Goal: Task Accomplishment & Management: Complete application form

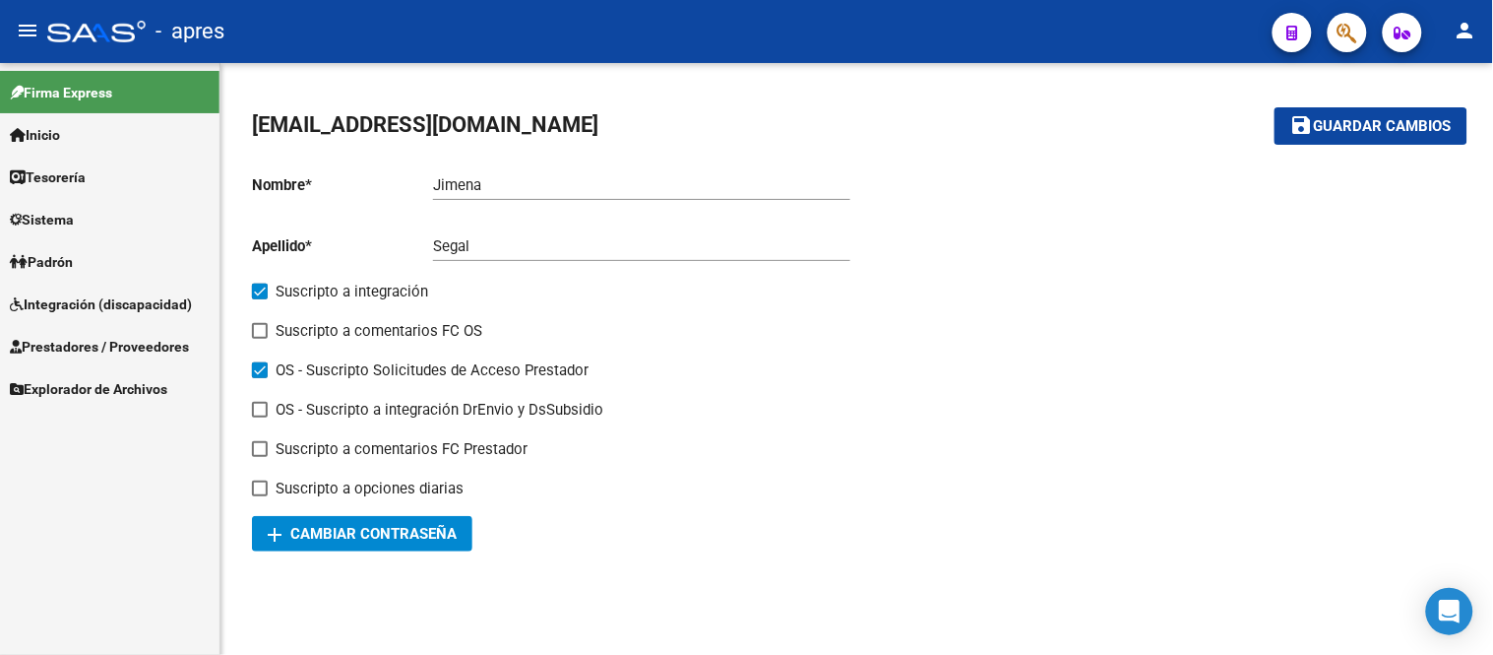
click at [154, 313] on span "Integración (discapacidad)" at bounding box center [101, 304] width 182 height 22
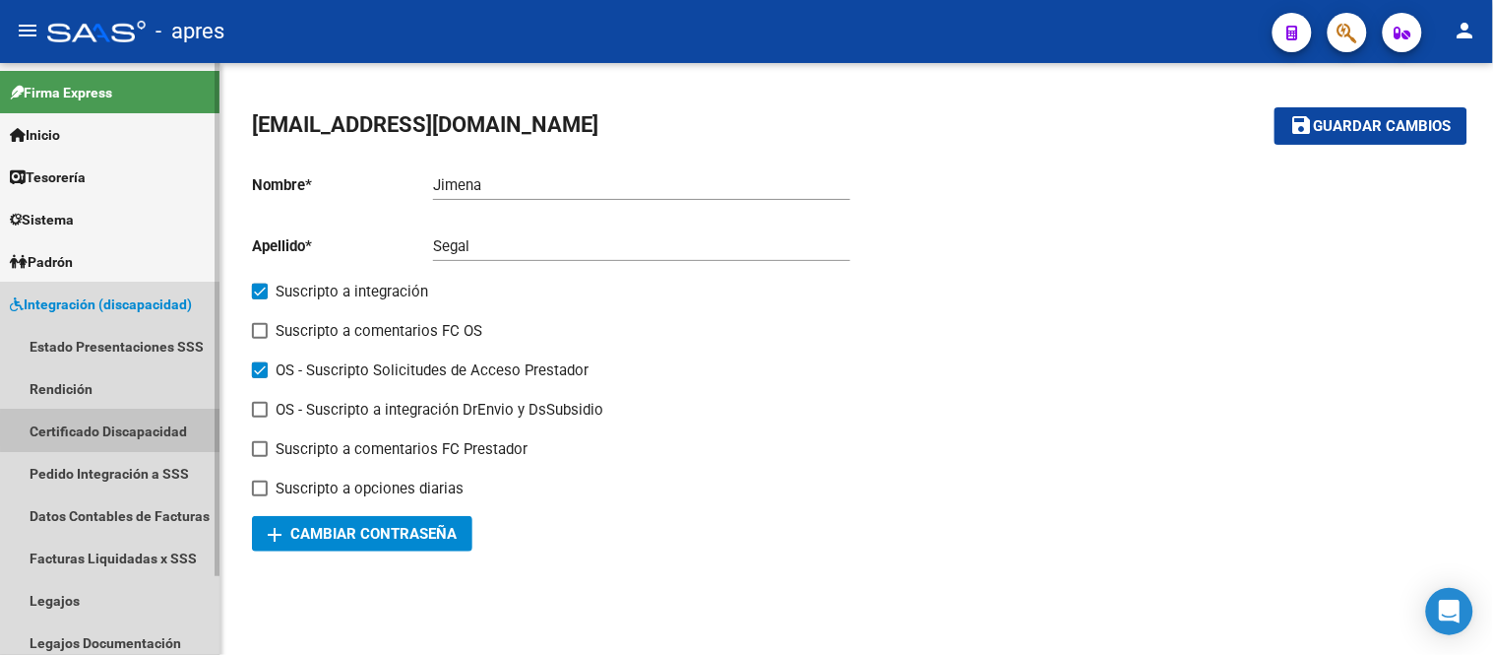
click at [163, 429] on link "Certificado Discapacidad" at bounding box center [110, 431] width 220 height 42
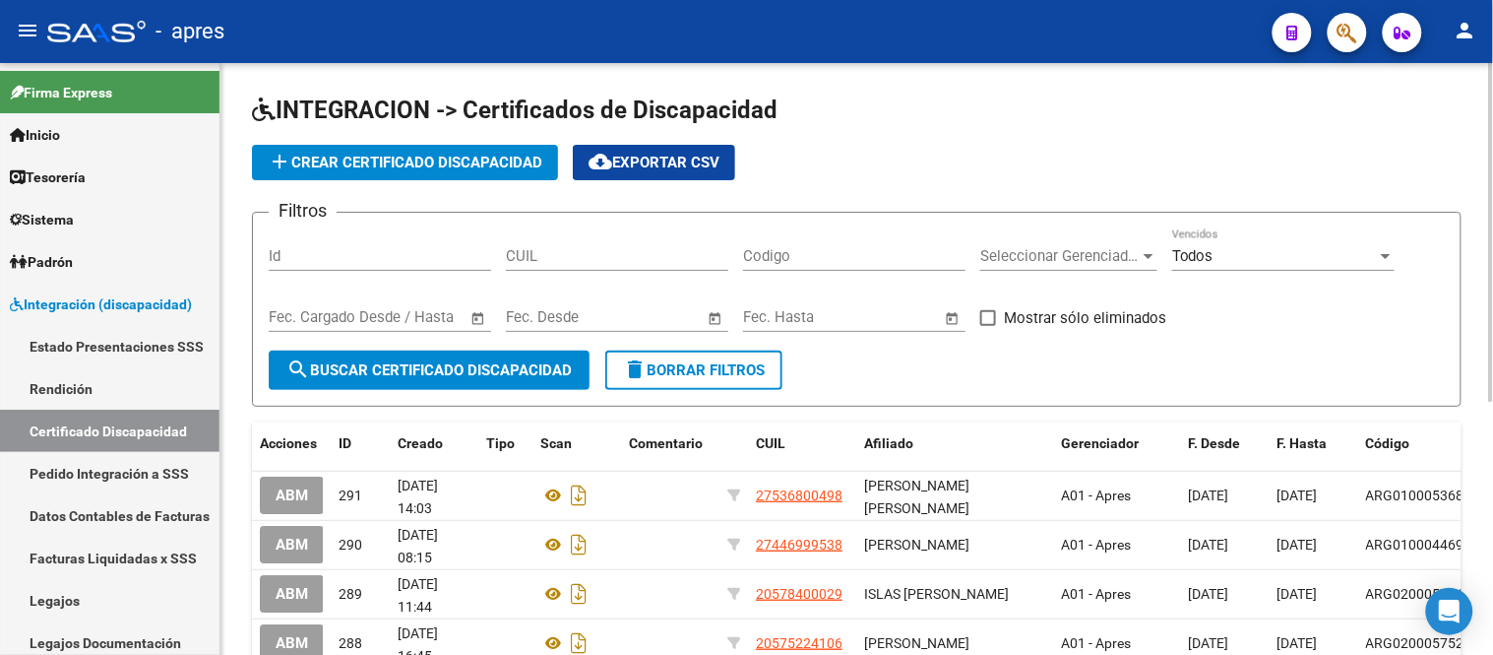
click at [542, 253] on input "CUIL" at bounding box center [617, 256] width 222 height 18
paste input "23-58448983-9"
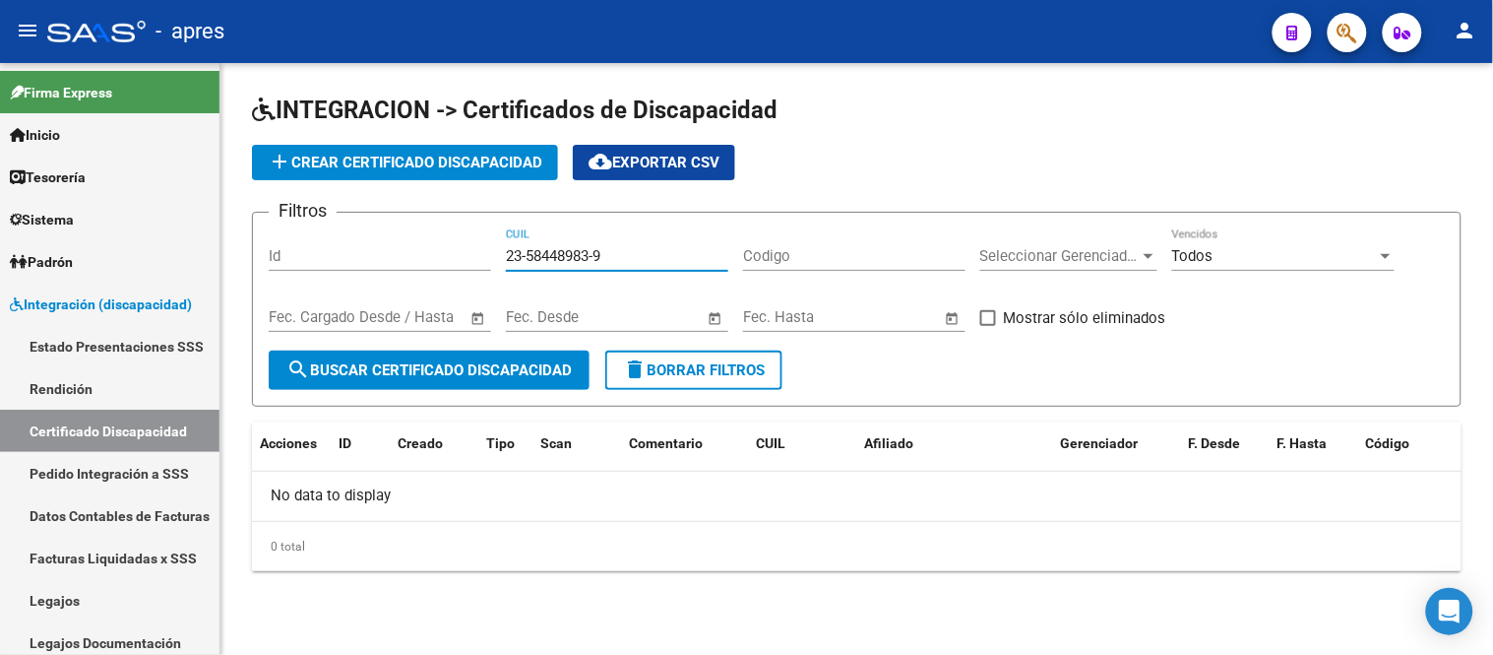
type input "23-58448983-9"
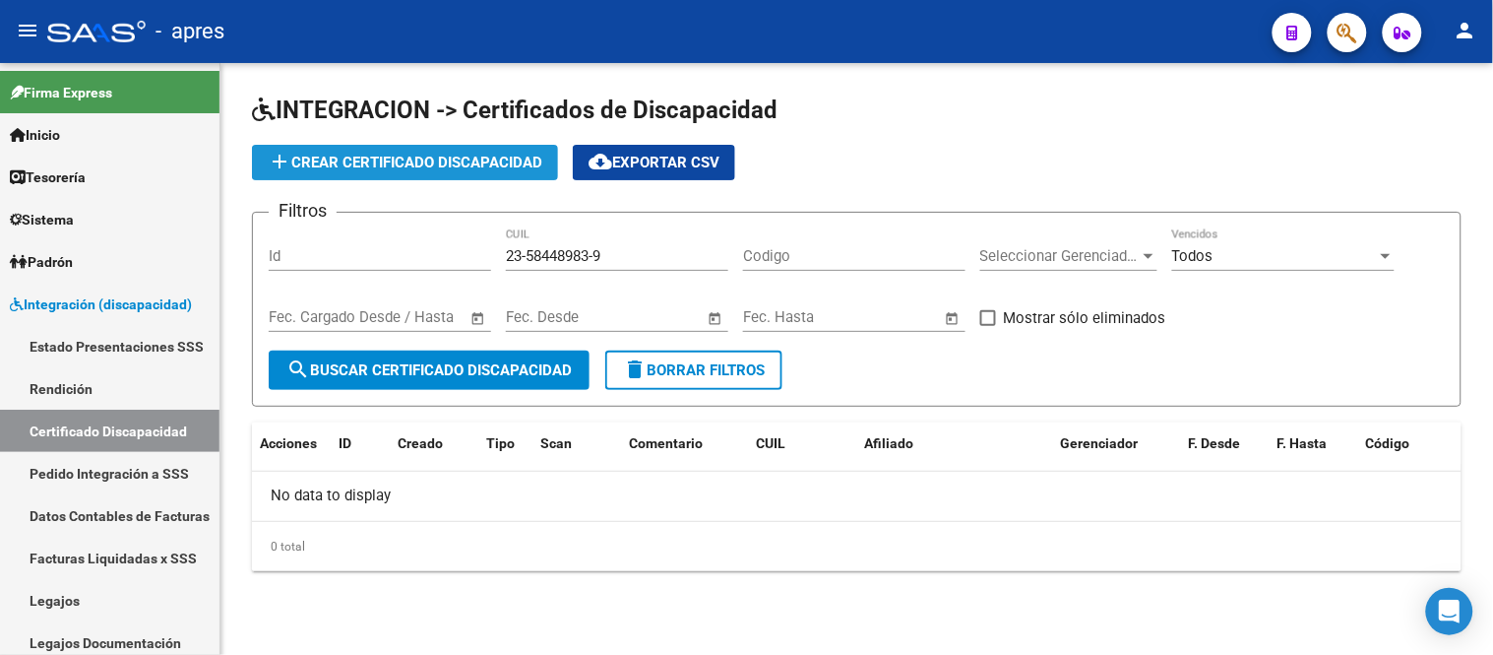
click at [474, 146] on button "add Crear Certificado Discapacidad" at bounding box center [405, 162] width 306 height 35
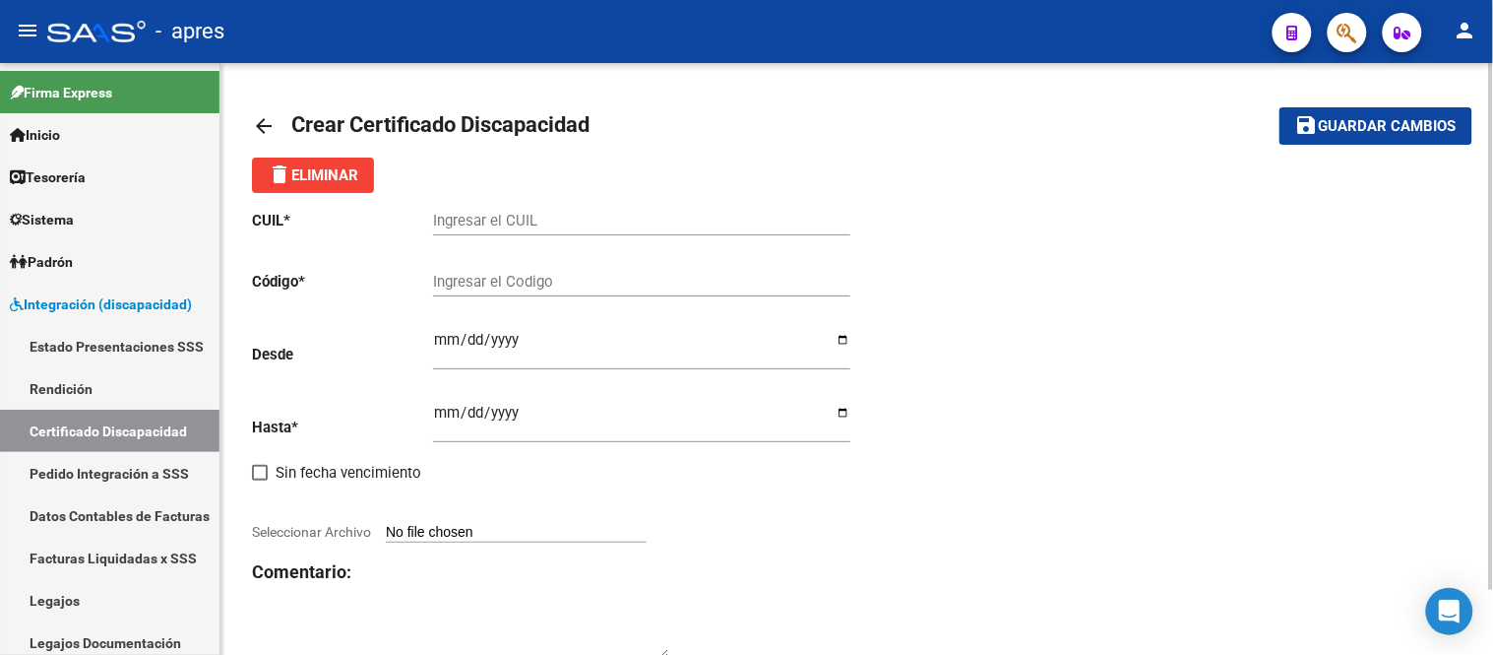
click at [527, 214] on input "Ingresar el CUIL" at bounding box center [641, 221] width 417 height 18
paste input "23-58448983-9"
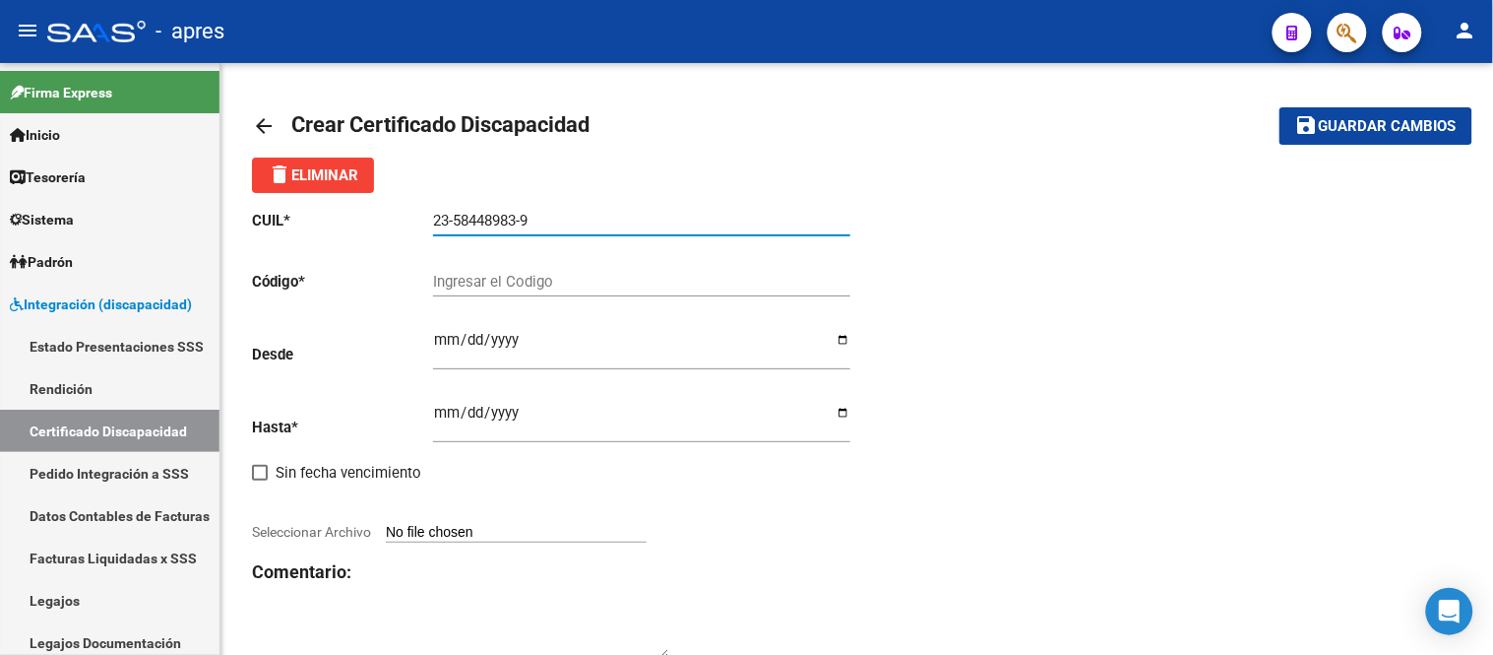
type input "23-58448983-9"
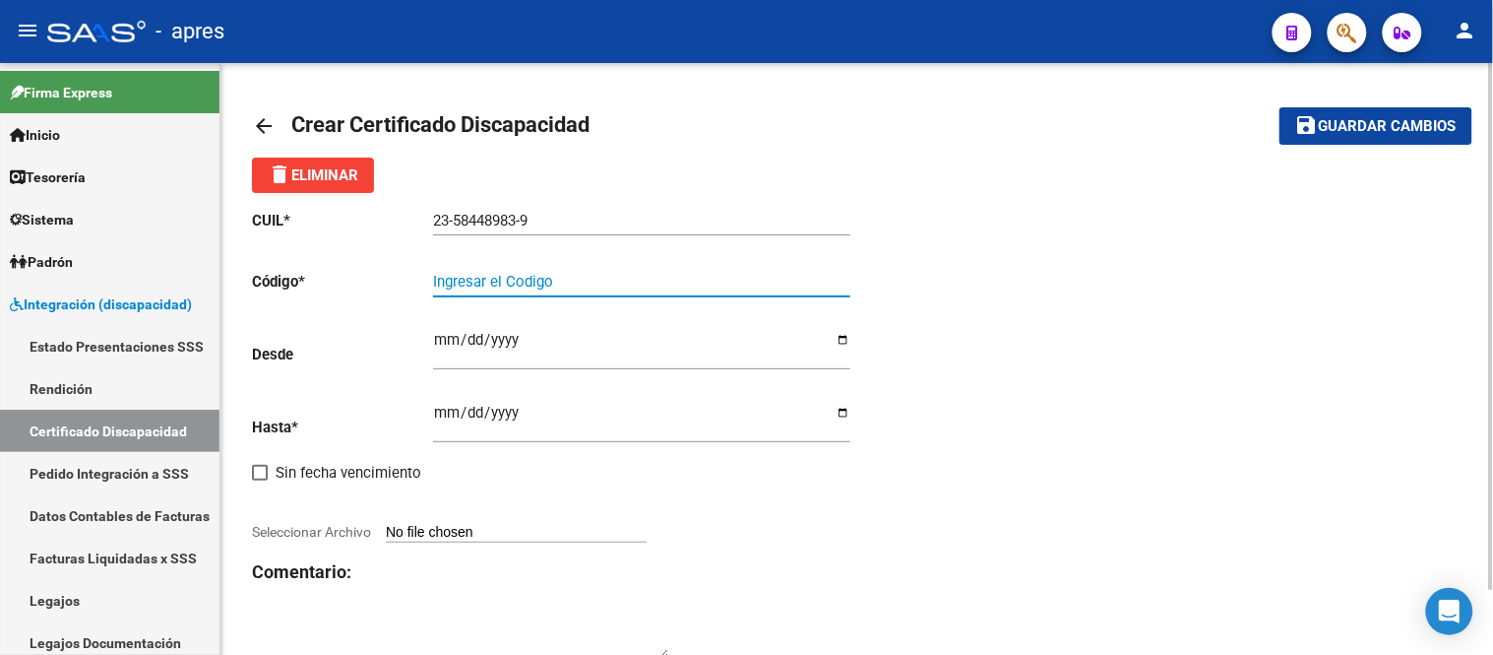
click at [592, 278] on input "Ingresar el Codigo" at bounding box center [641, 282] width 417 height 18
paste input "ARG-02-00058448983-20241213- 20291213-BUE-440"
type input "ARG02000584489832024121320291213BUE440"
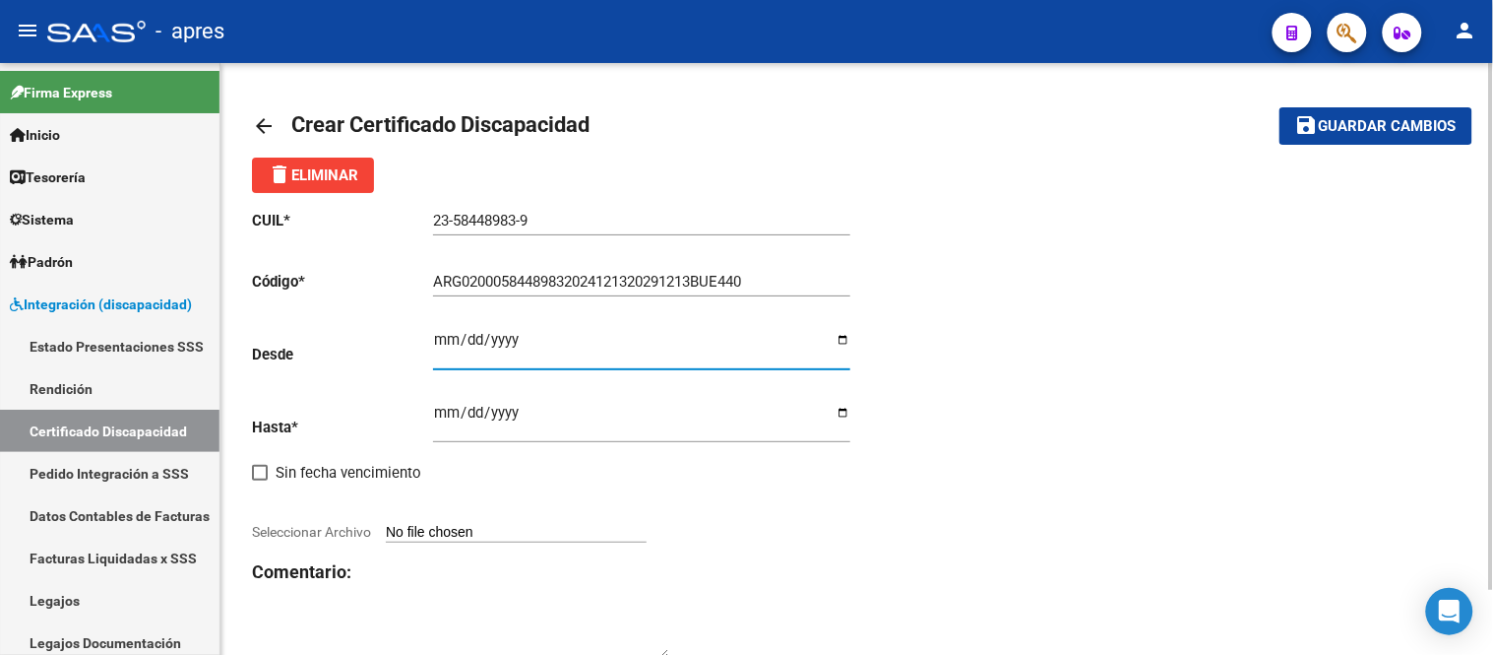
click at [440, 342] on input "Ingresar fec. Desde" at bounding box center [641, 348] width 417 height 32
type input "[DATE]"
click at [450, 407] on input "Ingresar fec. Hasta" at bounding box center [641, 421] width 417 height 32
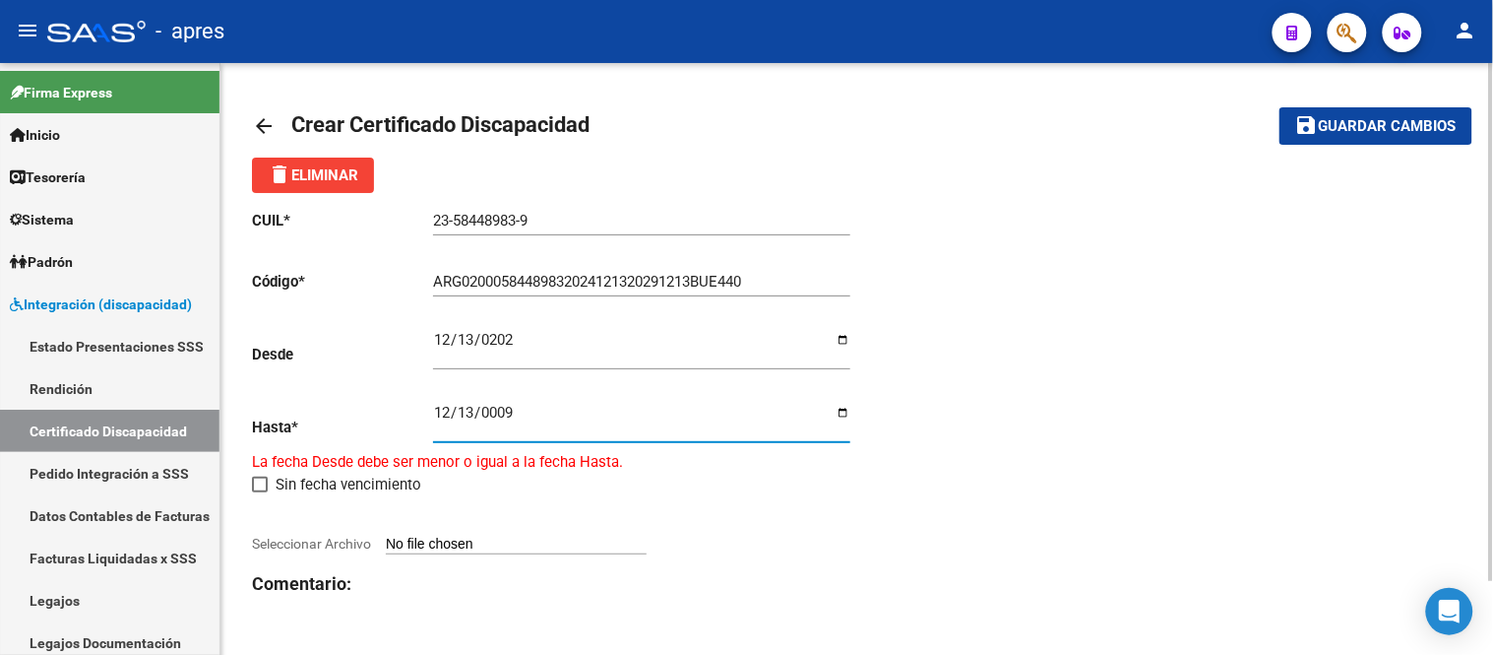
click at [504, 413] on input "0009-12-13" at bounding box center [641, 421] width 417 height 32
click at [535, 423] on input "0009-12-13" at bounding box center [641, 421] width 417 height 32
click at [458, 417] on input "0009-12-13" at bounding box center [641, 421] width 417 height 32
click at [496, 416] on input "0009-12-13" at bounding box center [641, 421] width 417 height 32
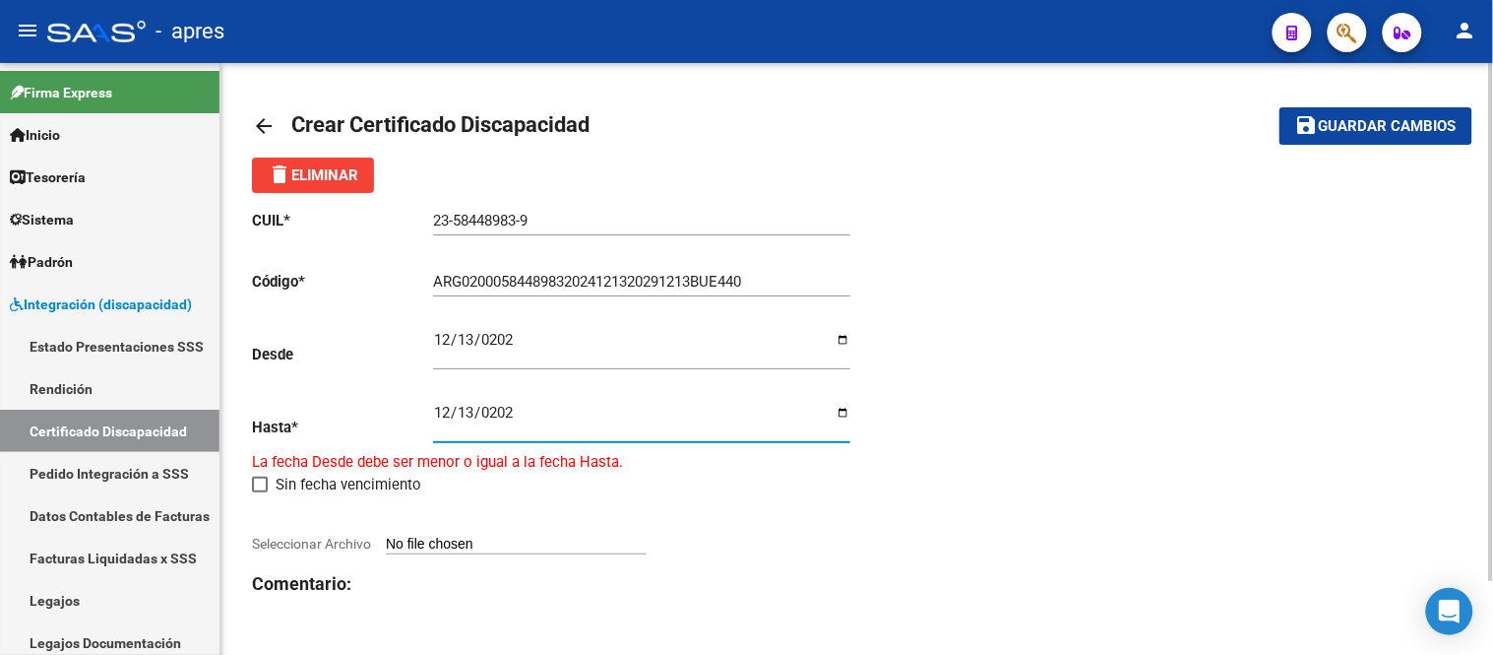
type input "[DATE]"
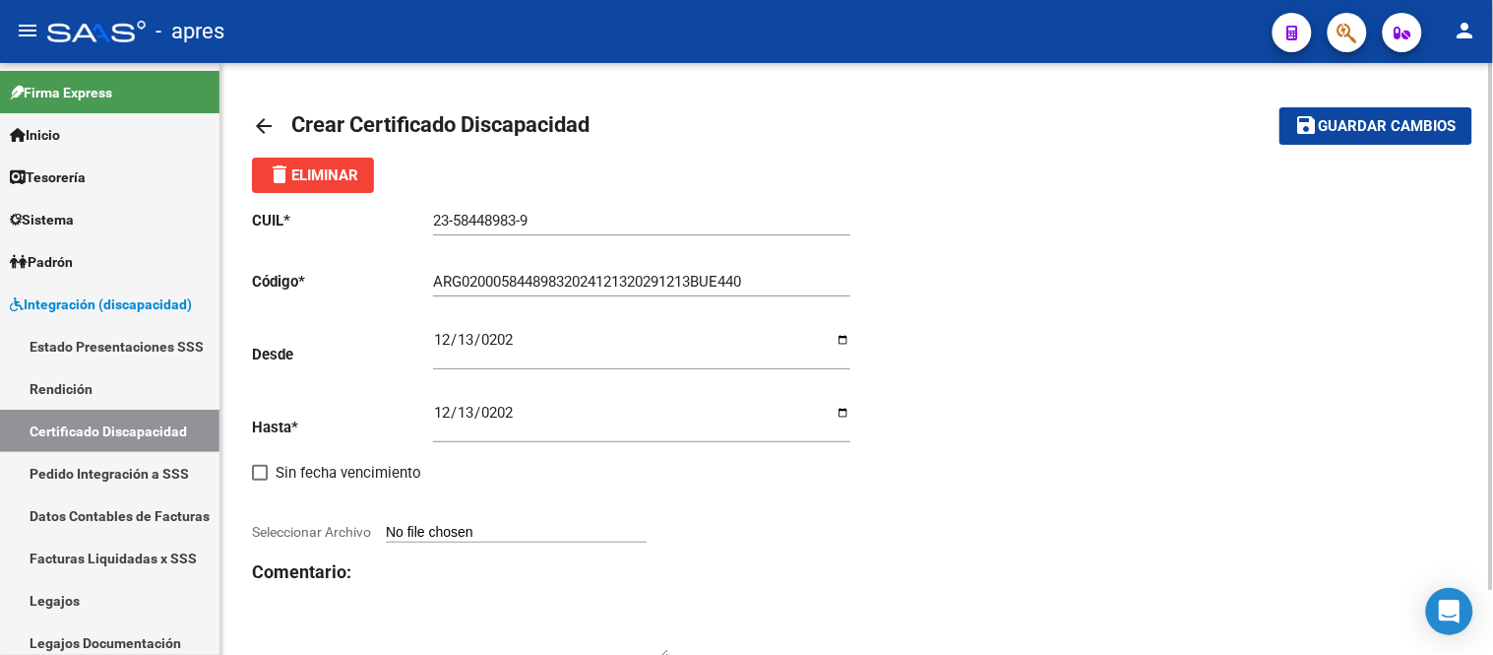
click at [549, 477] on div "CUIL * 23-58448983-9 Ingresar el CUIL Código * ARG02000584489832024121320291213…" at bounding box center [554, 436] width 605 height 487
click at [441, 541] on input "Seleccionar Archivo" at bounding box center [516, 533] width 261 height 19
type input "C:\fakepath\[PERSON_NAME] EMANUEL_cud_58448983.pdf"
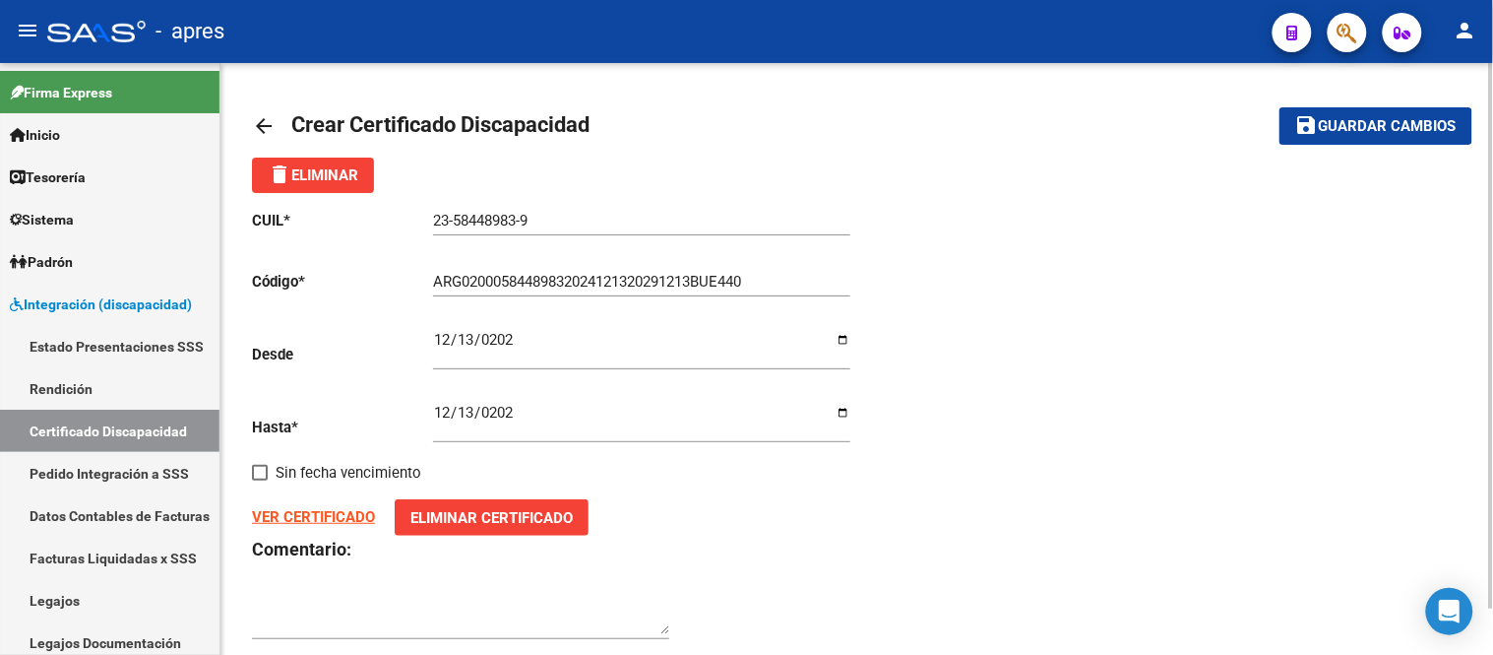
click at [339, 518] on strong "VER CERTIFICADO" at bounding box center [313, 517] width 123 height 18
click at [1323, 133] on span "Guardar cambios" at bounding box center [1388, 127] width 138 height 18
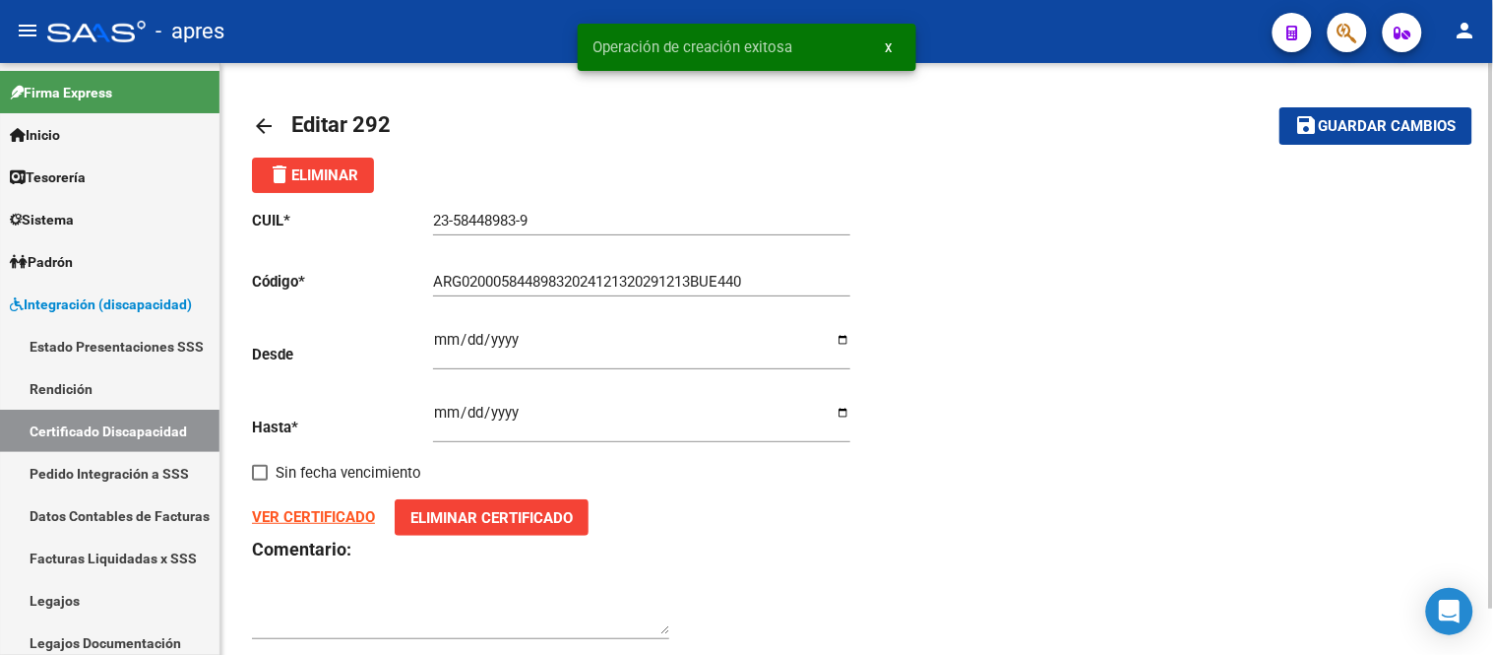
click at [261, 125] on mat-icon "arrow_back" at bounding box center [264, 126] width 24 height 24
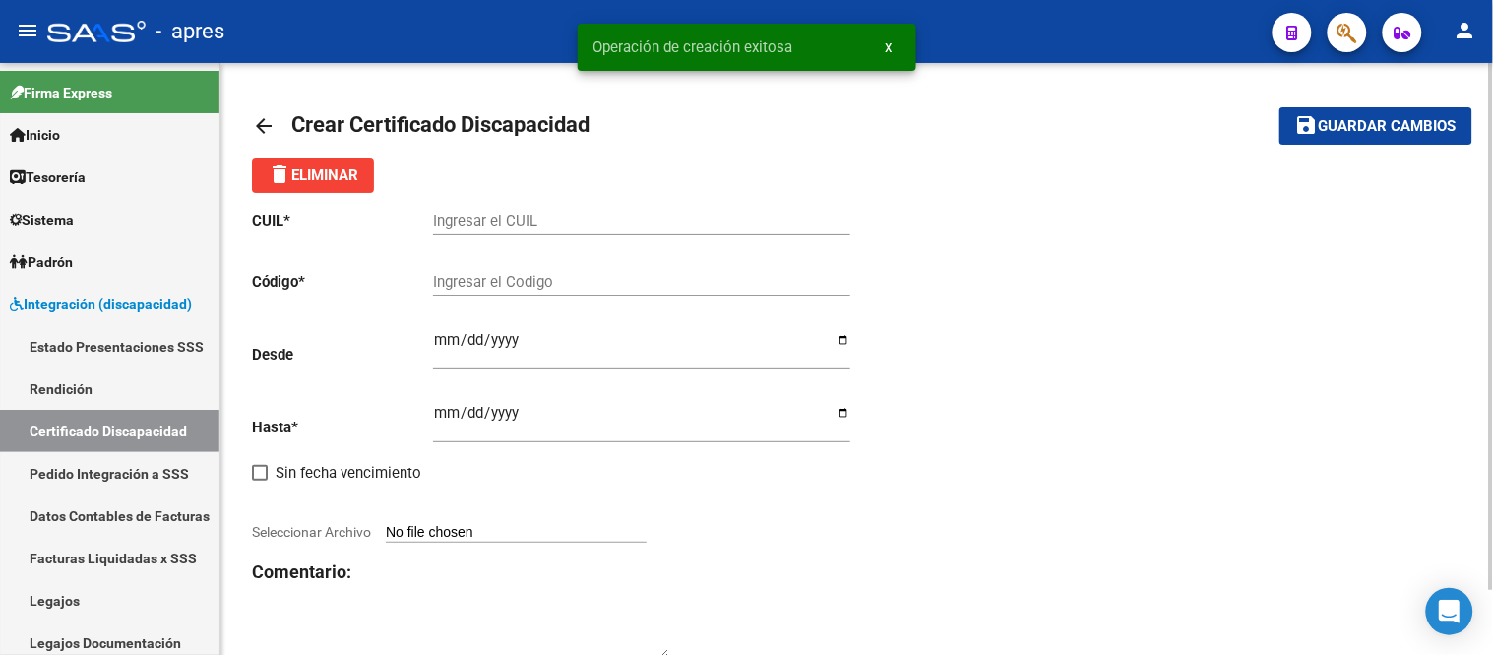
click at [267, 120] on mat-icon "arrow_back" at bounding box center [264, 126] width 24 height 24
